Goal: Check status: Check status

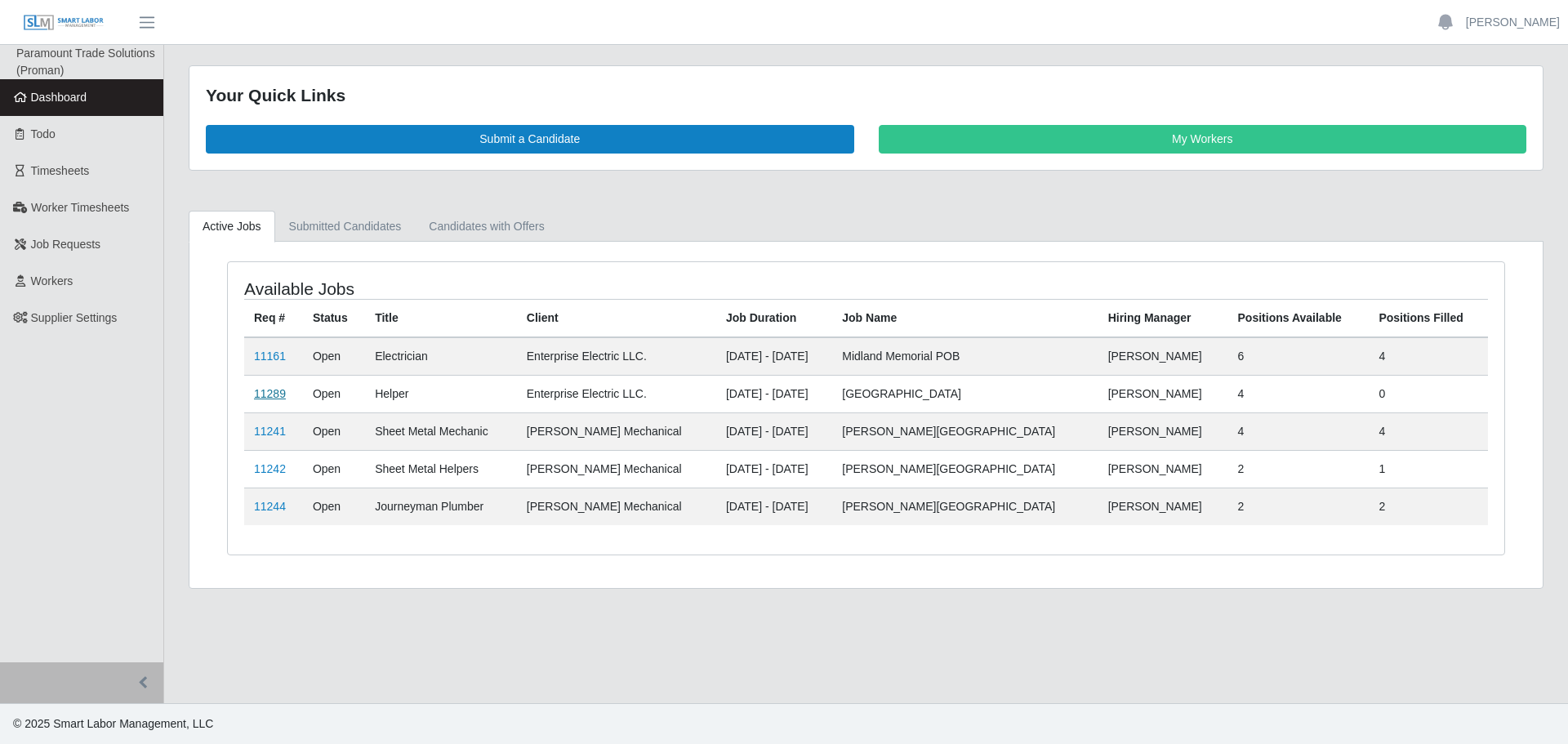
click at [275, 397] on link "11289" at bounding box center [269, 393] width 32 height 13
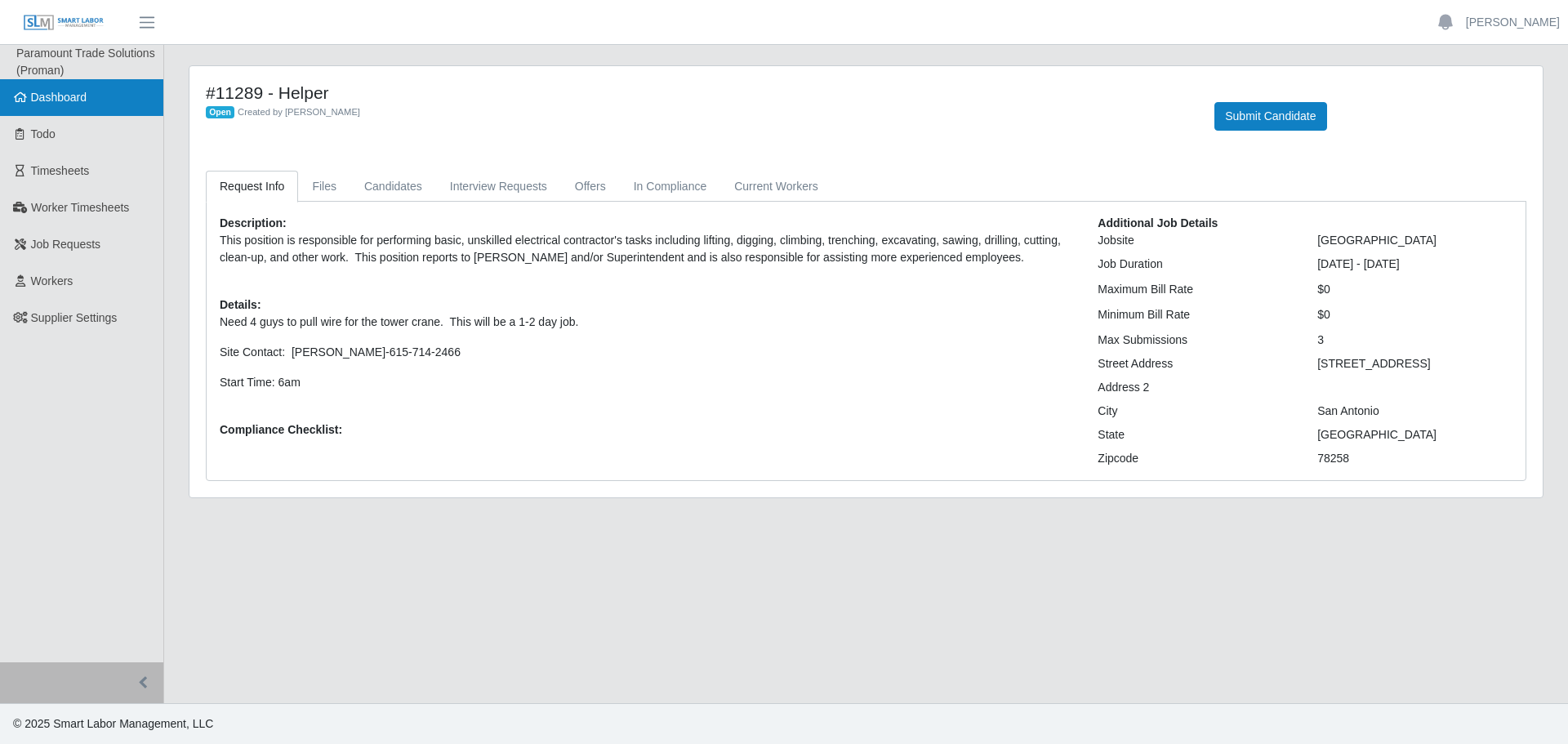
click at [57, 98] on span "Dashboard" at bounding box center [59, 97] width 56 height 13
